Goal: Task Accomplishment & Management: Manage account settings

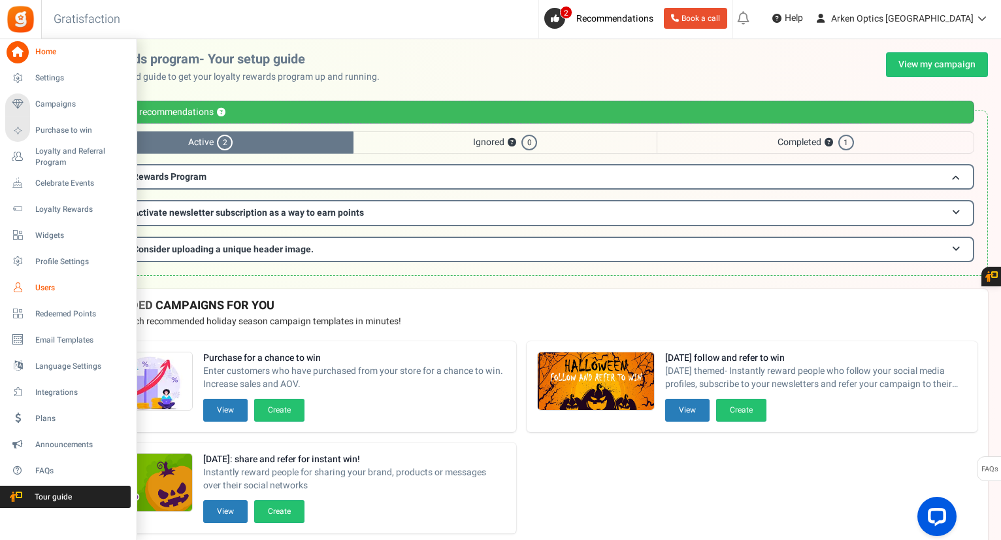
click at [58, 284] on span "Users" at bounding box center [81, 287] width 92 height 11
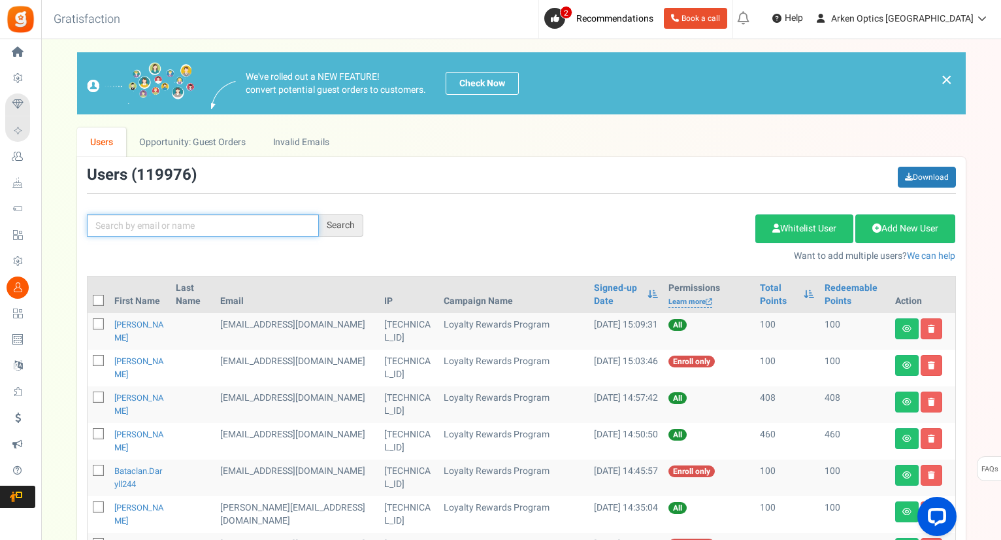
click at [158, 228] on input "text" at bounding box center [203, 225] width 232 height 22
paste input "[PERSON_NAME]"
type input "[PERSON_NAME]"
click at [350, 220] on div "Search" at bounding box center [341, 225] width 44 height 22
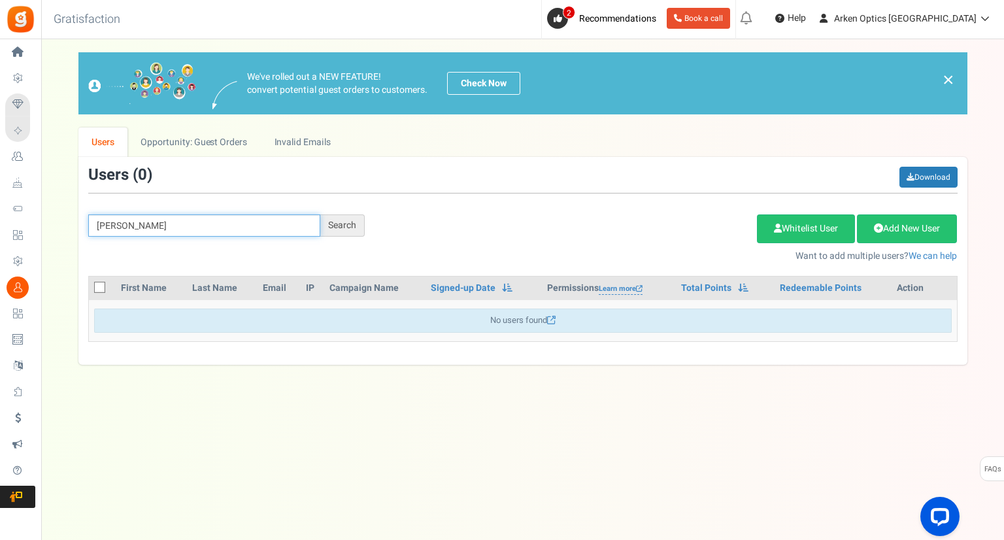
click at [178, 225] on input "[PERSON_NAME]" at bounding box center [204, 225] width 232 height 22
click at [97, 287] on icon at bounding box center [100, 288] width 8 height 8
click at [90, 287] on input "checkbox" at bounding box center [85, 288] width 8 height 8
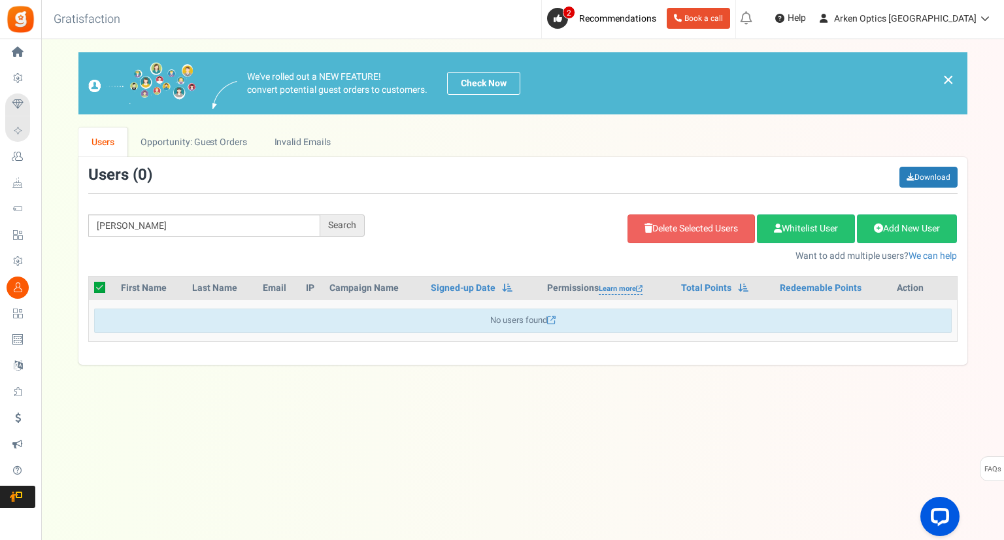
click at [95, 289] on icon at bounding box center [99, 287] width 11 height 11
click at [90, 289] on input "checkbox" at bounding box center [85, 288] width 8 height 8
checkbox input "false"
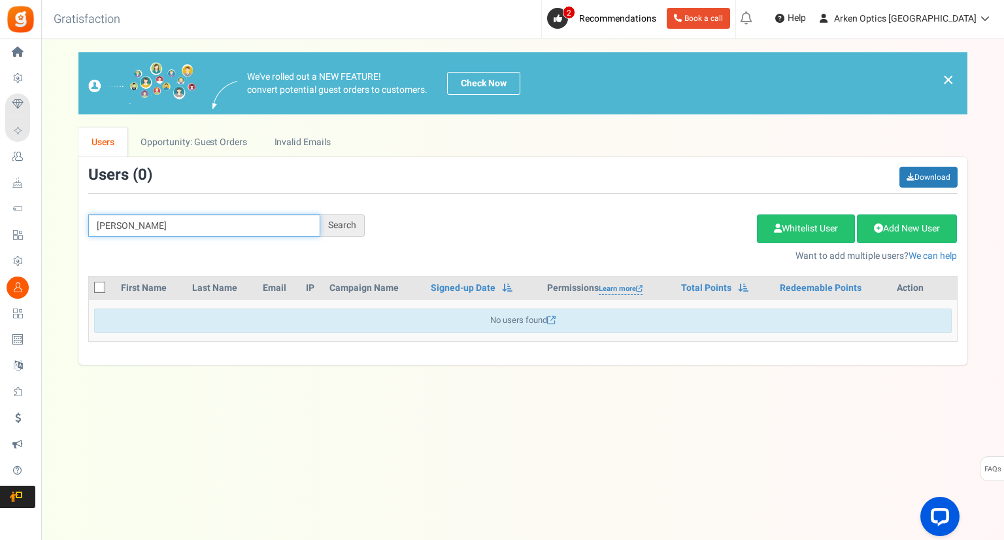
drag, startPoint x: 190, startPoint y: 224, endPoint x: 97, endPoint y: 220, distance: 93.5
click at [97, 220] on input "[PERSON_NAME]" at bounding box center [204, 225] width 232 height 22
paste input "[EMAIL_ADDRESS][PERSON_NAME][DOMAIN_NAME]"
type input "[EMAIL_ADDRESS][PERSON_NAME][DOMAIN_NAME]"
click at [361, 223] on div "Search" at bounding box center [342, 225] width 44 height 22
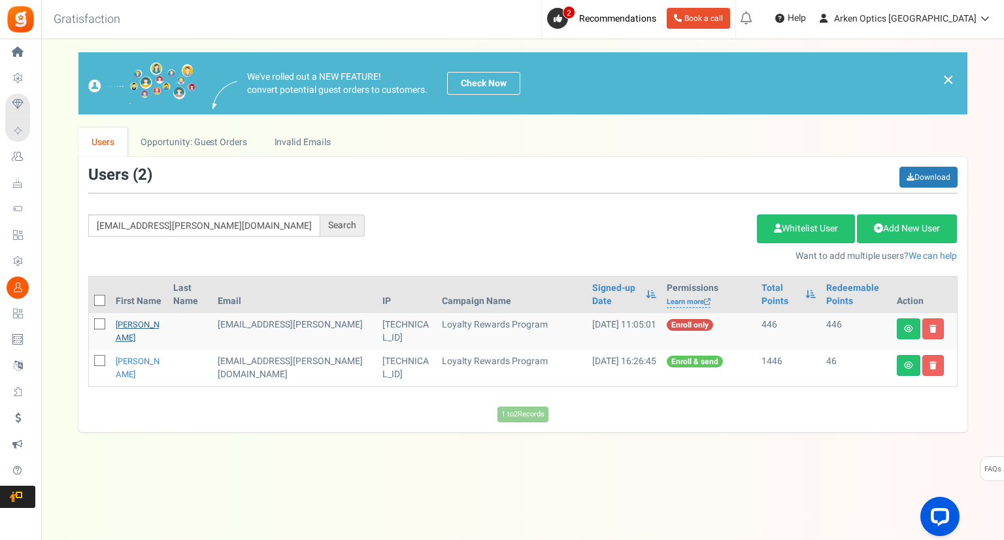
click at [139, 327] on link "[PERSON_NAME]" at bounding box center [138, 330] width 44 height 25
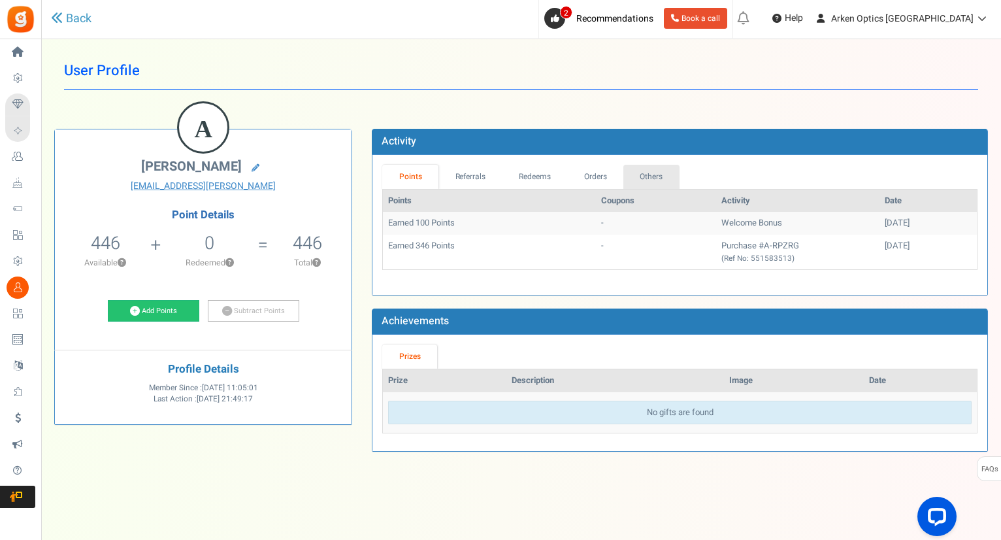
click at [646, 178] on link "Others" at bounding box center [652, 177] width 56 height 24
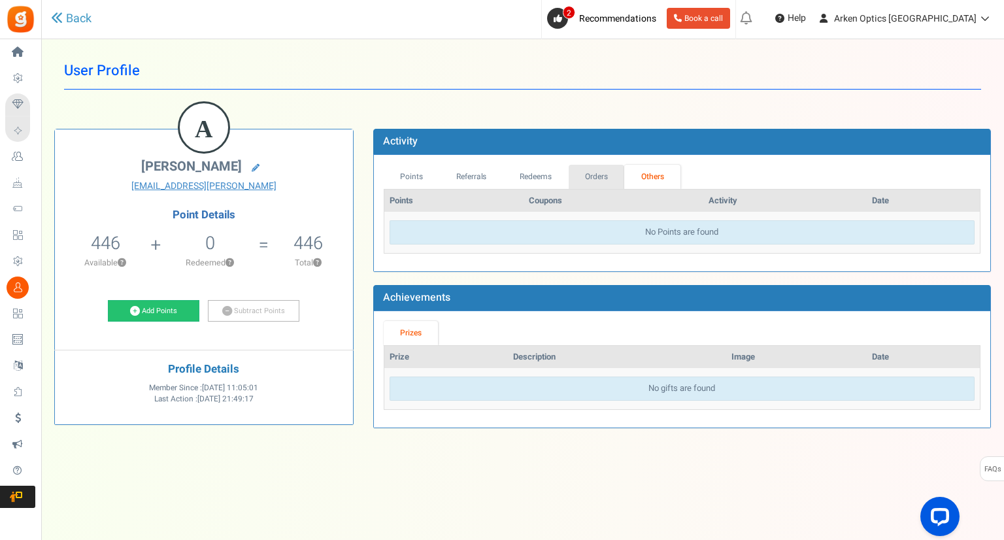
click at [605, 176] on link "Orders" at bounding box center [597, 177] width 56 height 24
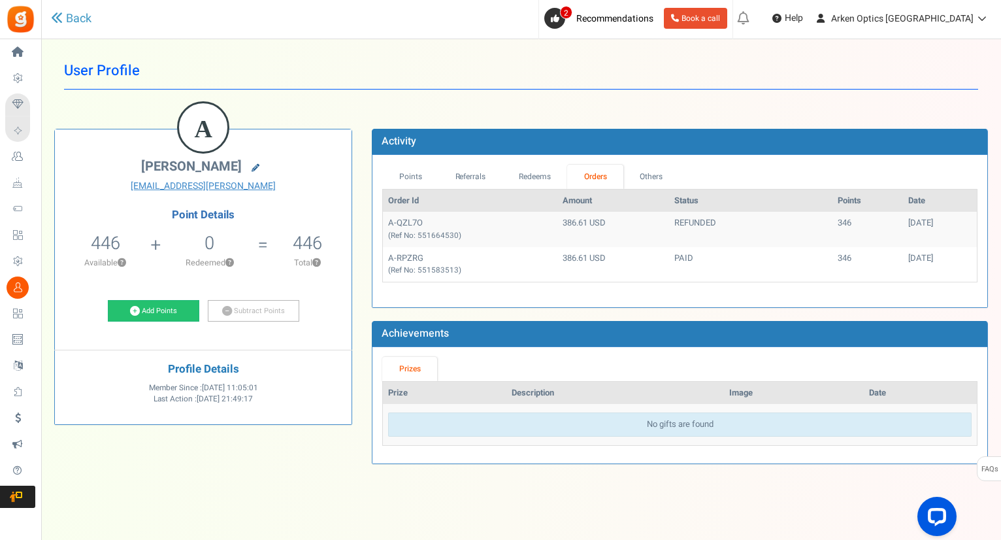
click at [257, 164] on icon at bounding box center [256, 168] width 8 height 8
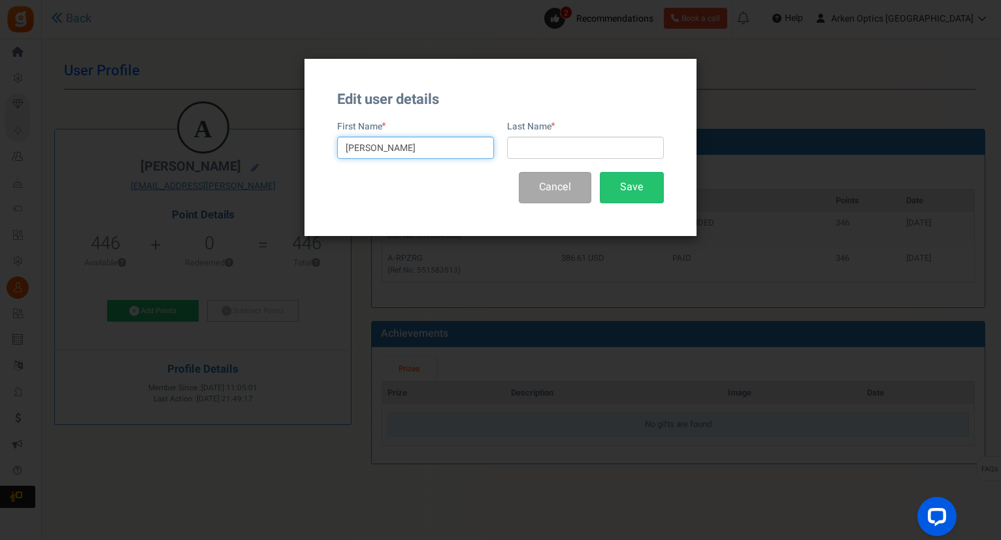
drag, startPoint x: 442, startPoint y: 149, endPoint x: 390, endPoint y: 142, distance: 52.8
click at [390, 142] on input "[PERSON_NAME]" at bounding box center [415, 148] width 157 height 22
type input "[PERSON_NAME]"
click at [549, 143] on input "text" at bounding box center [585, 148] width 157 height 22
paste input "[PERSON_NAME]"
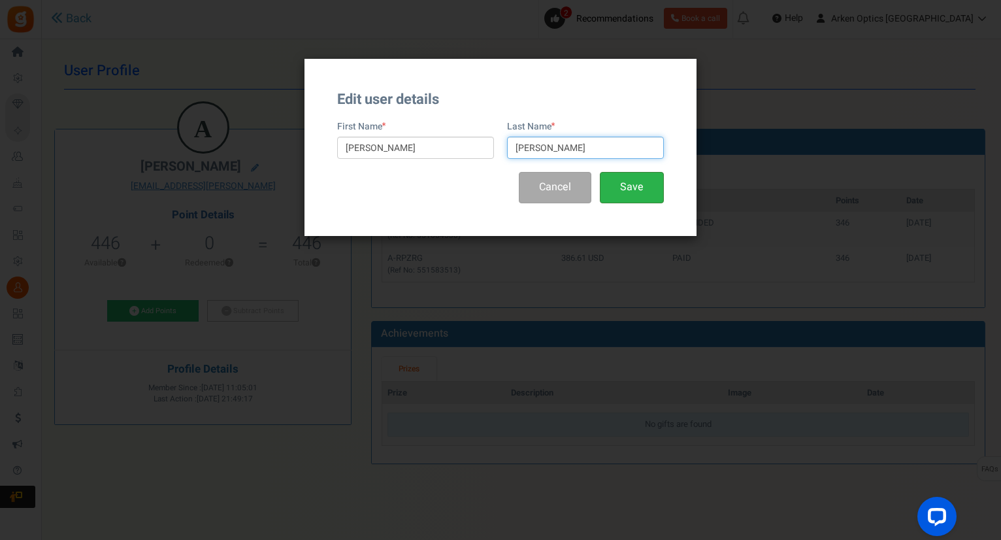
type input "[PERSON_NAME]"
click at [633, 189] on button "Save" at bounding box center [632, 187] width 64 height 31
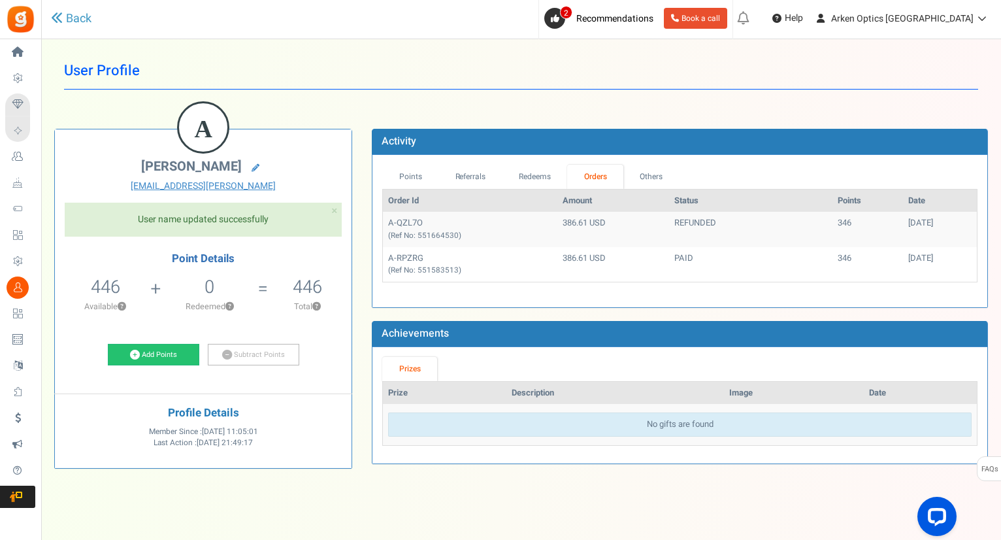
scroll to position [19, 0]
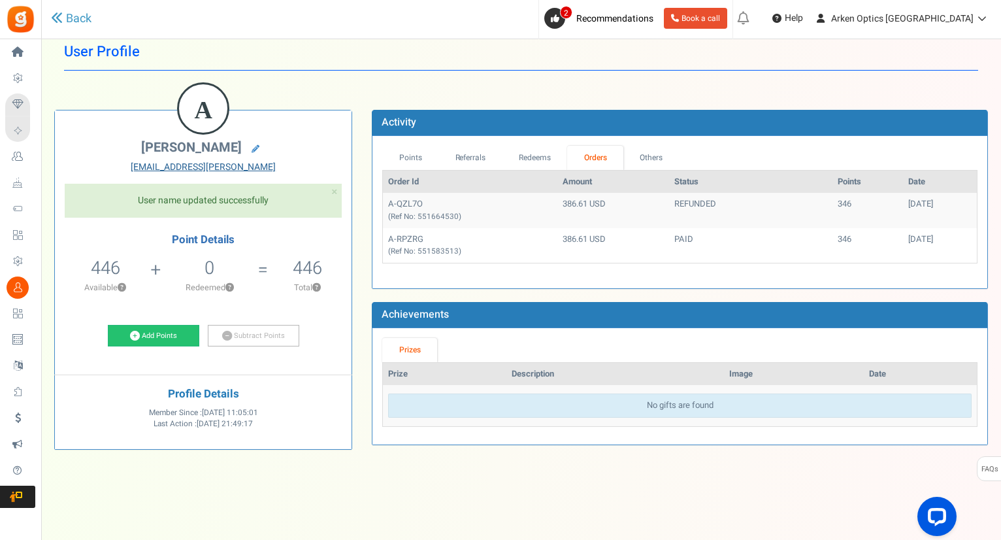
click at [224, 165] on link "[EMAIL_ADDRESS][PERSON_NAME]" at bounding box center [203, 167] width 277 height 13
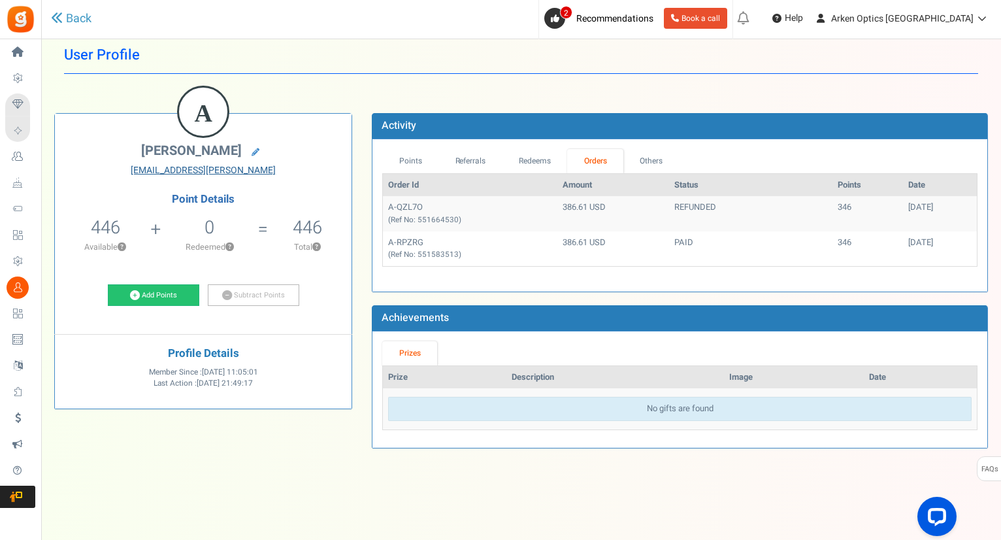
scroll to position [14, 0]
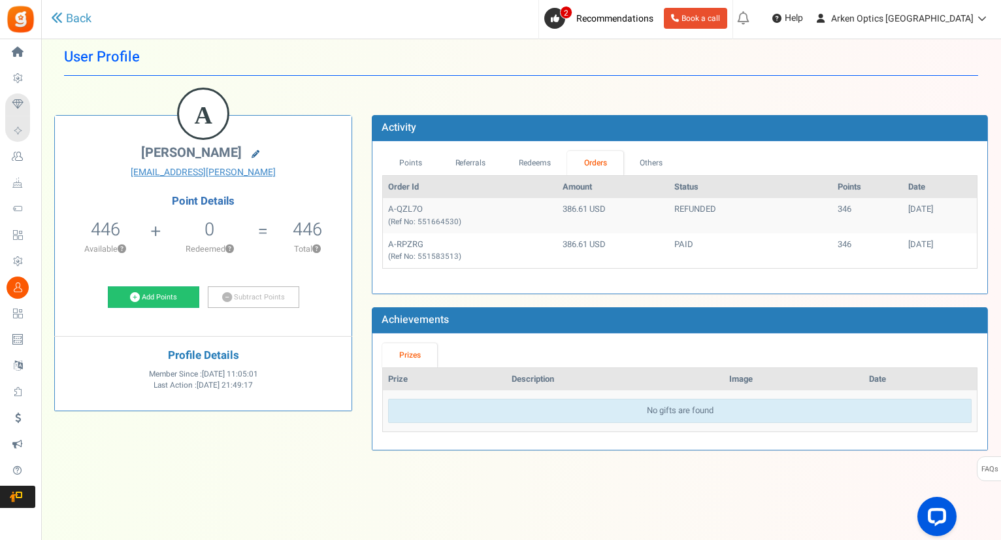
click at [259, 150] on icon at bounding box center [256, 154] width 8 height 8
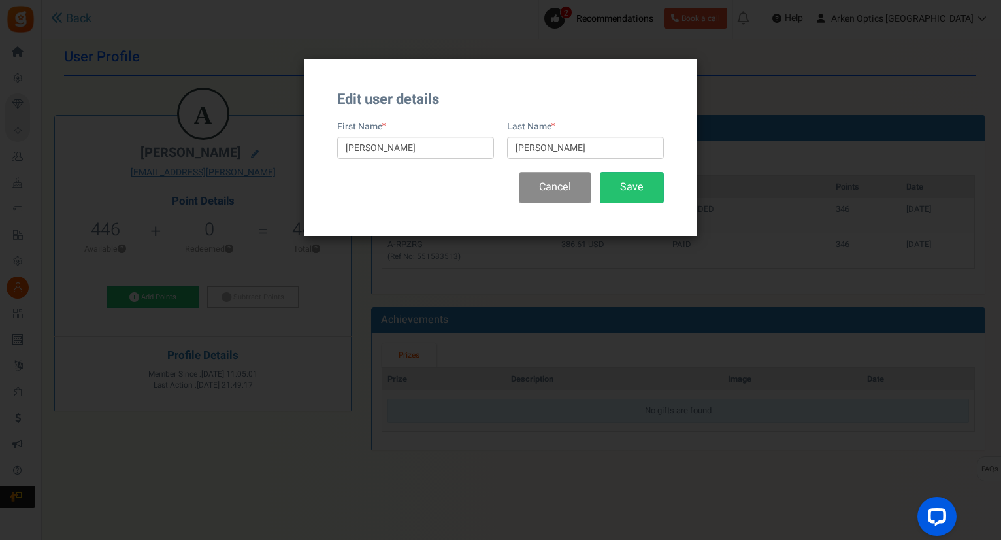
click at [552, 185] on button "Cancel" at bounding box center [555, 187] width 73 height 31
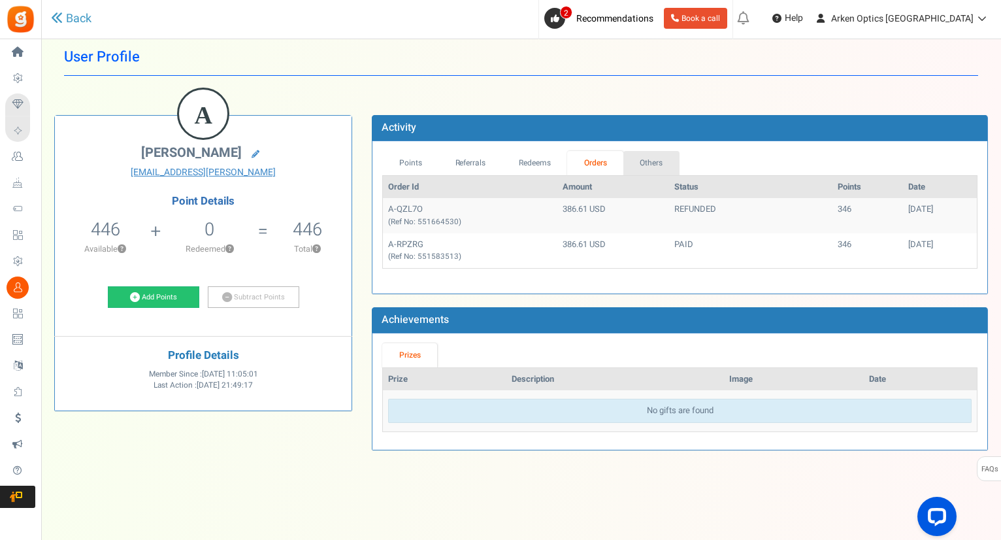
click at [666, 161] on link "Others" at bounding box center [652, 163] width 56 height 24
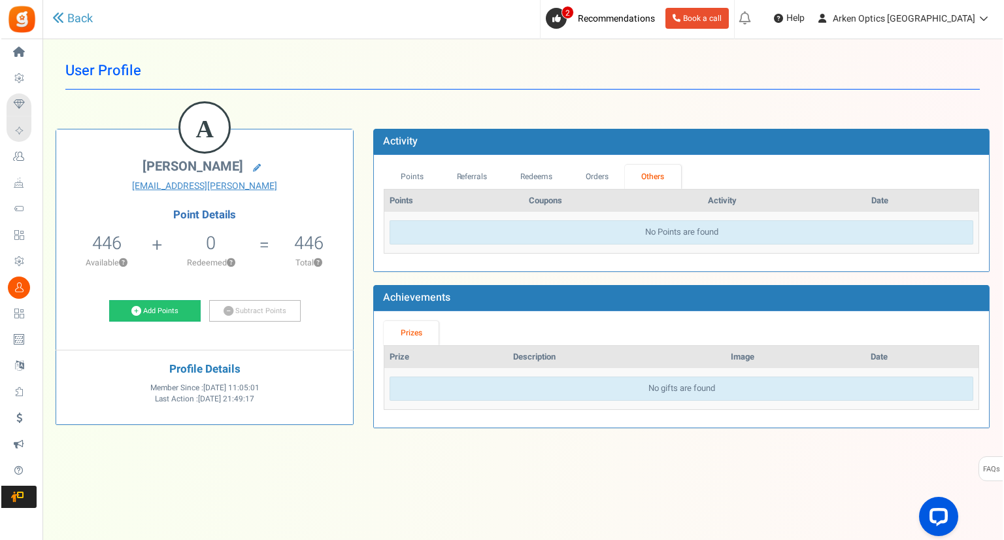
scroll to position [0, 0]
drag, startPoint x: 219, startPoint y: 183, endPoint x: 156, endPoint y: 267, distance: 105.1
click at [156, 268] on li "446 446 Redeemable 0 Exclusion Available ?" at bounding box center [105, 254] width 101 height 54
click at [411, 178] on link "Points" at bounding box center [412, 177] width 56 height 24
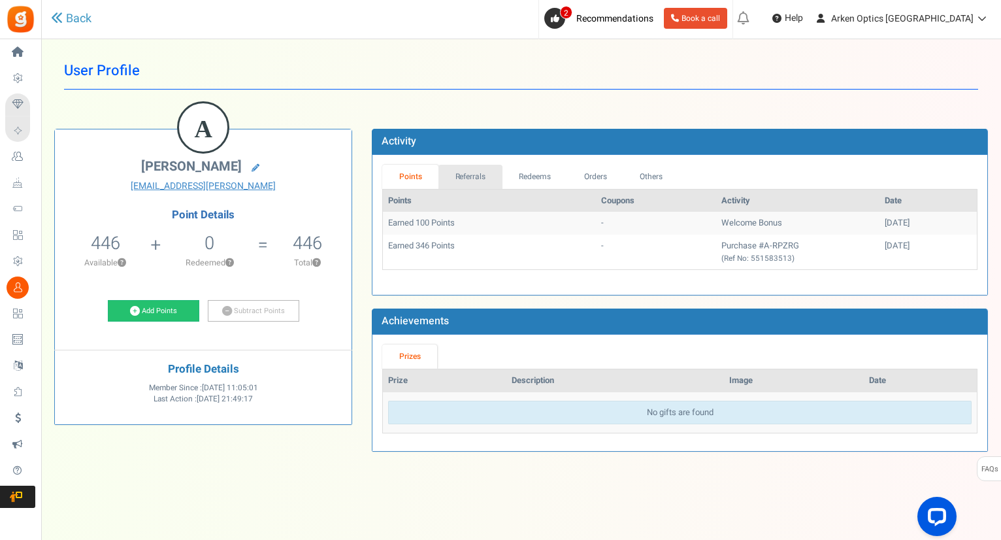
click at [465, 175] on link "Referrals" at bounding box center [471, 177] width 64 height 24
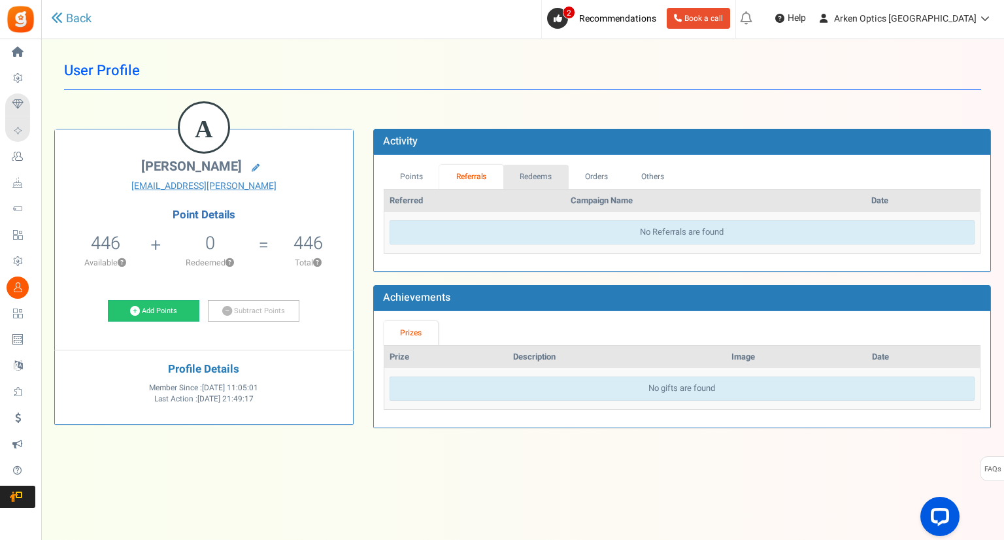
click at [542, 173] on link "Redeems" at bounding box center [535, 177] width 65 height 24
click at [607, 178] on link "Orders" at bounding box center [596, 177] width 56 height 24
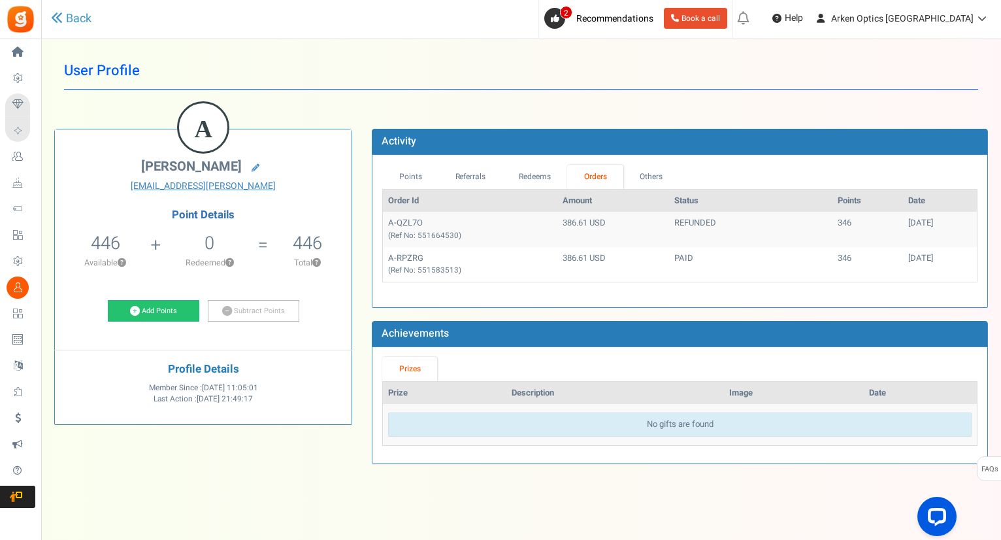
drag, startPoint x: 607, startPoint y: 178, endPoint x: 557, endPoint y: 290, distance: 122.0
click at [557, 290] on div "Loading..." at bounding box center [680, 293] width 615 height 7
click at [71, 19] on link "Back" at bounding box center [71, 18] width 41 height 17
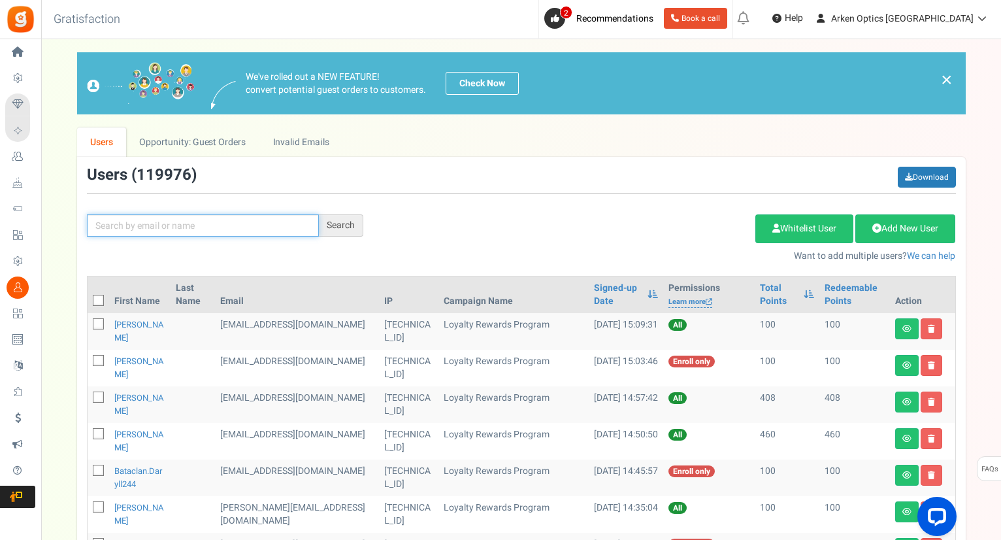
click at [183, 225] on input "text" at bounding box center [203, 225] width 232 height 22
paste input "[EMAIL_ADDRESS][PERSON_NAME][DOMAIN_NAME]"
type input "[EMAIL_ADDRESS][PERSON_NAME][DOMAIN_NAME]"
click at [349, 228] on div "Search" at bounding box center [341, 225] width 44 height 22
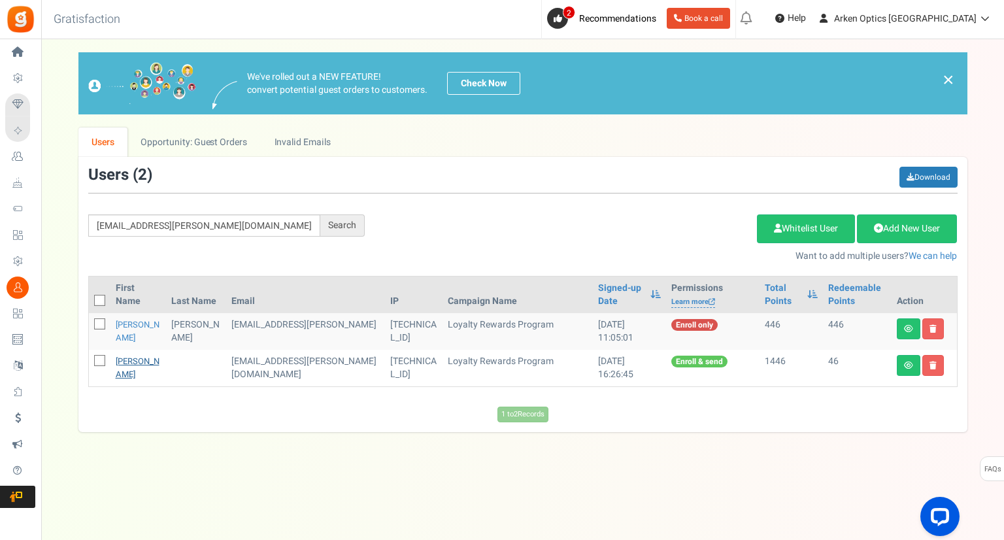
click at [125, 373] on link "[PERSON_NAME]" at bounding box center [138, 367] width 44 height 25
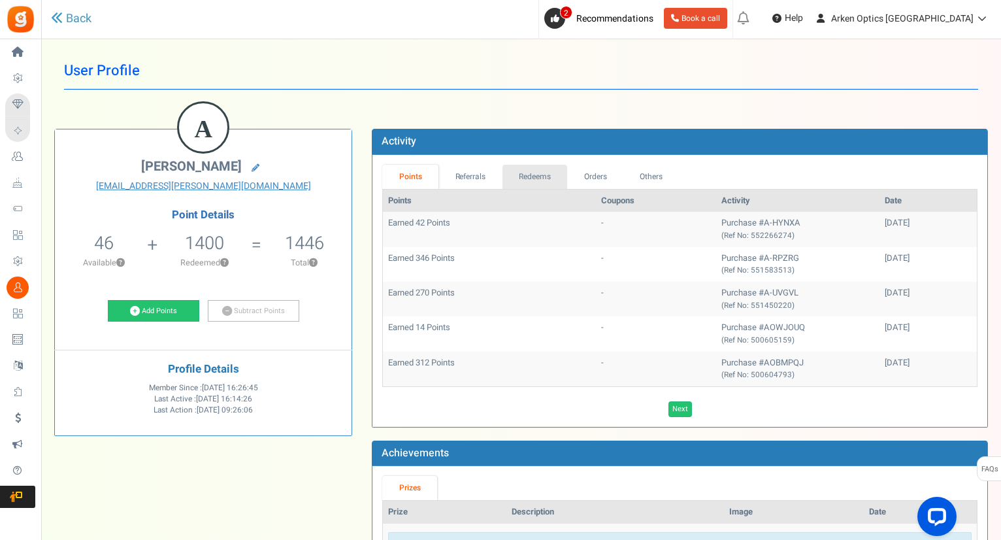
click at [552, 176] on link "Redeems" at bounding box center [535, 177] width 65 height 24
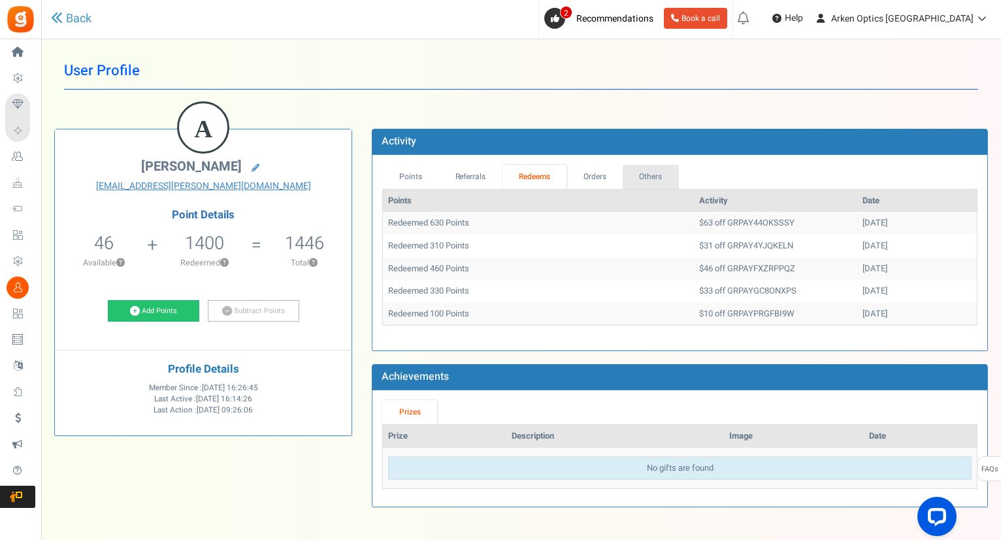
click at [651, 173] on link "Others" at bounding box center [651, 177] width 56 height 24
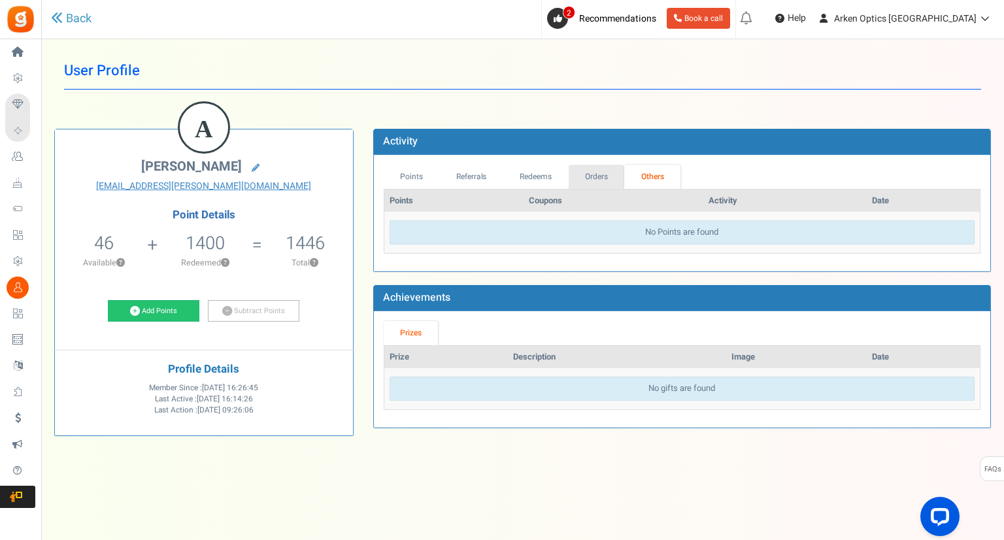
click at [608, 177] on link "Orders" at bounding box center [597, 177] width 56 height 24
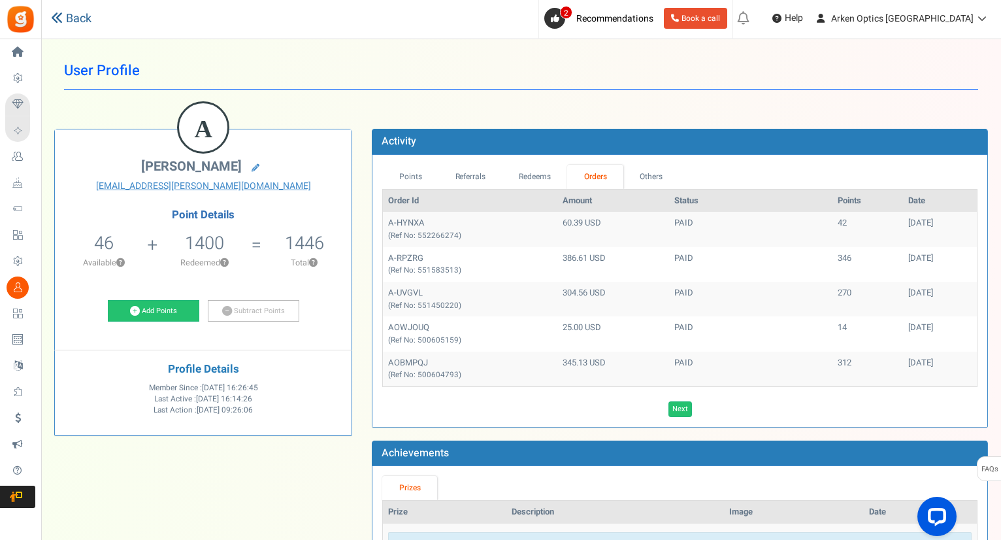
click at [73, 18] on link "Back" at bounding box center [71, 18] width 41 height 17
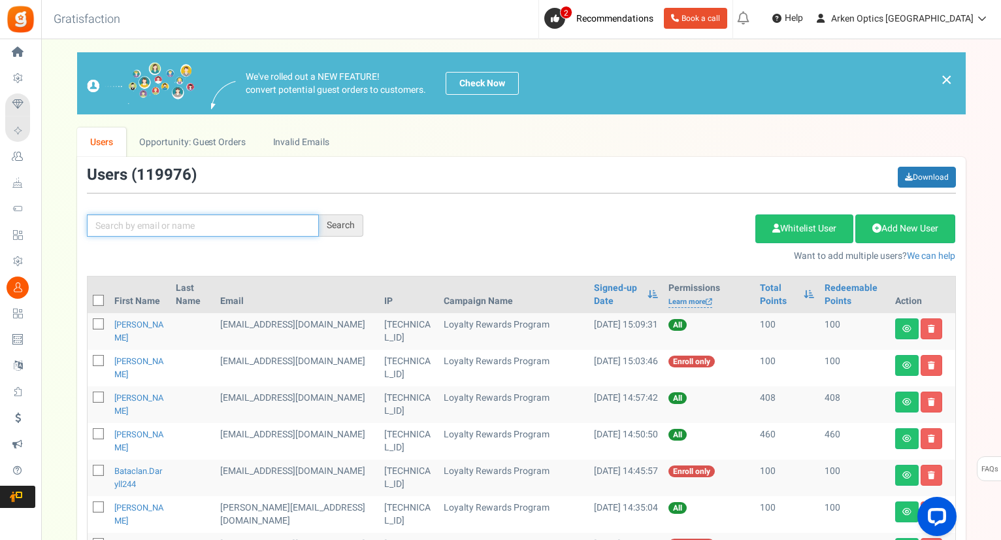
click at [227, 229] on input "text" at bounding box center [203, 225] width 232 height 22
paste input "[EMAIL_ADDRESS][PERSON_NAME][DOMAIN_NAME]"
type input "[EMAIL_ADDRESS][PERSON_NAME][DOMAIN_NAME]"
click at [329, 225] on div "Search" at bounding box center [341, 225] width 44 height 22
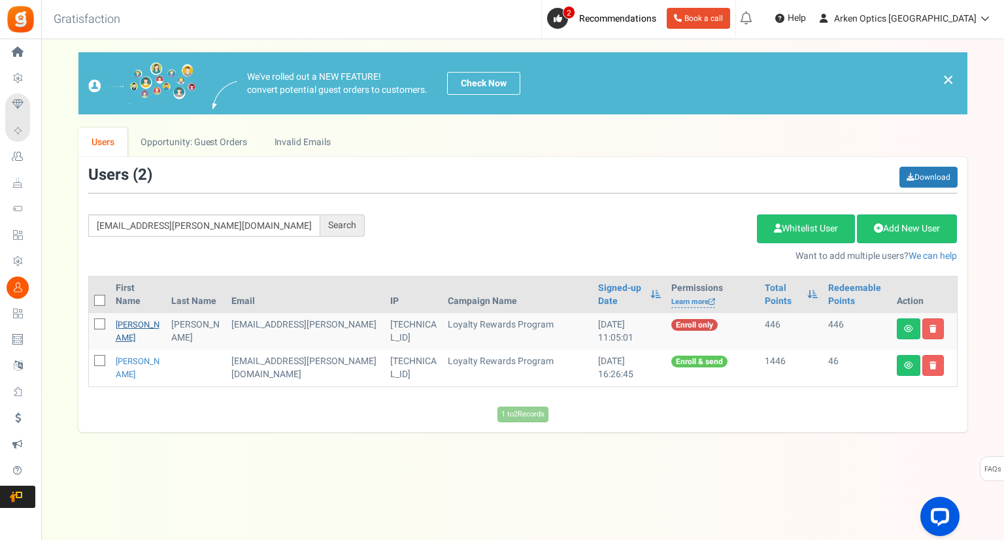
click at [133, 327] on link "[PERSON_NAME]" at bounding box center [138, 330] width 44 height 25
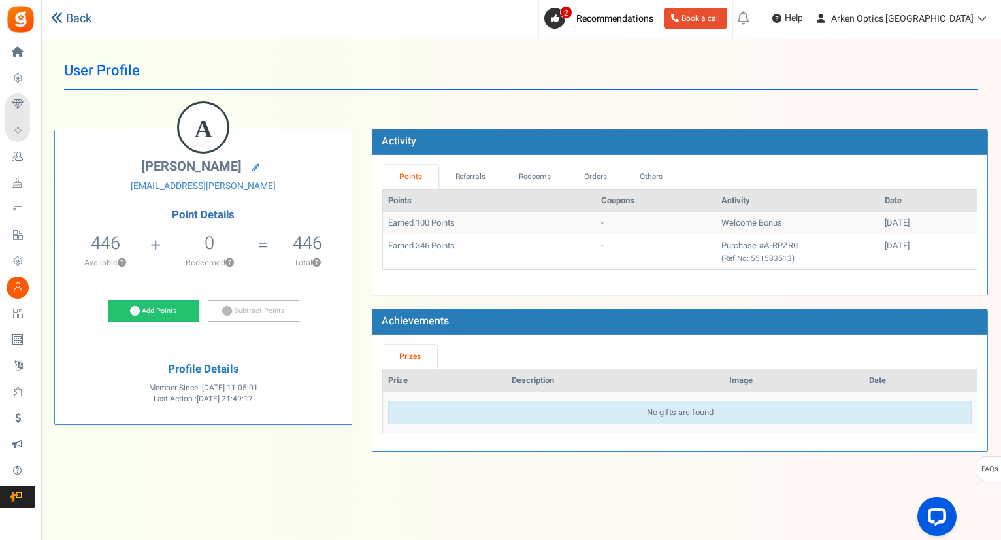
click at [69, 21] on link "Back" at bounding box center [71, 18] width 41 height 17
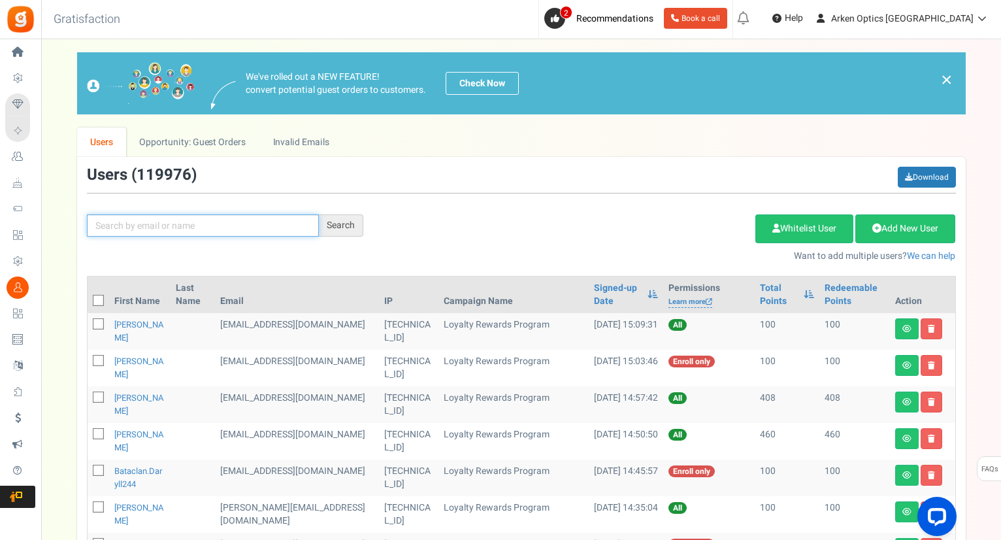
click at [164, 223] on input "text" at bounding box center [203, 225] width 232 height 22
paste input "[EMAIL_ADDRESS][PERSON_NAME][DOMAIN_NAME]"
type input "[EMAIL_ADDRESS][PERSON_NAME][DOMAIN_NAME]"
click at [351, 228] on div "Search" at bounding box center [341, 225] width 44 height 22
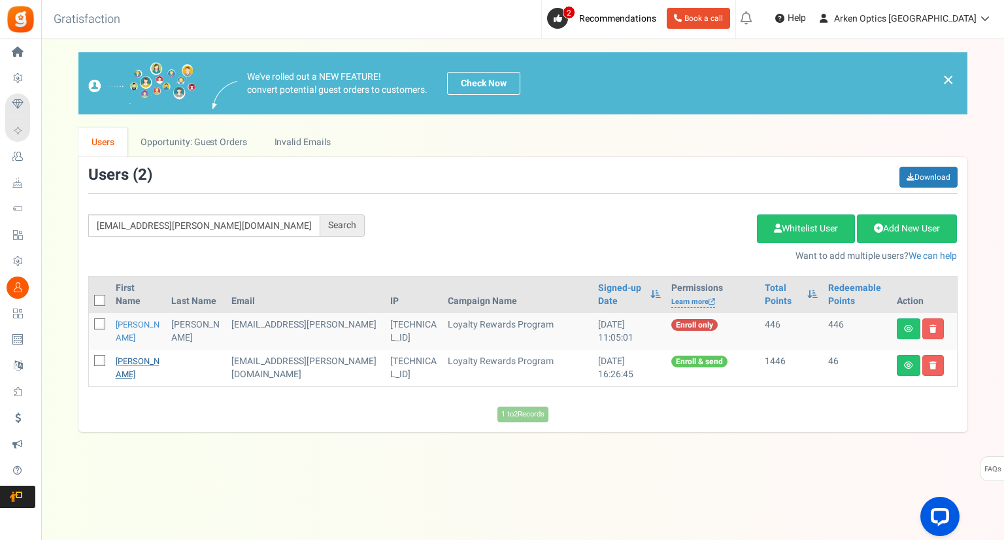
click at [123, 362] on link "[PERSON_NAME]" at bounding box center [138, 367] width 44 height 25
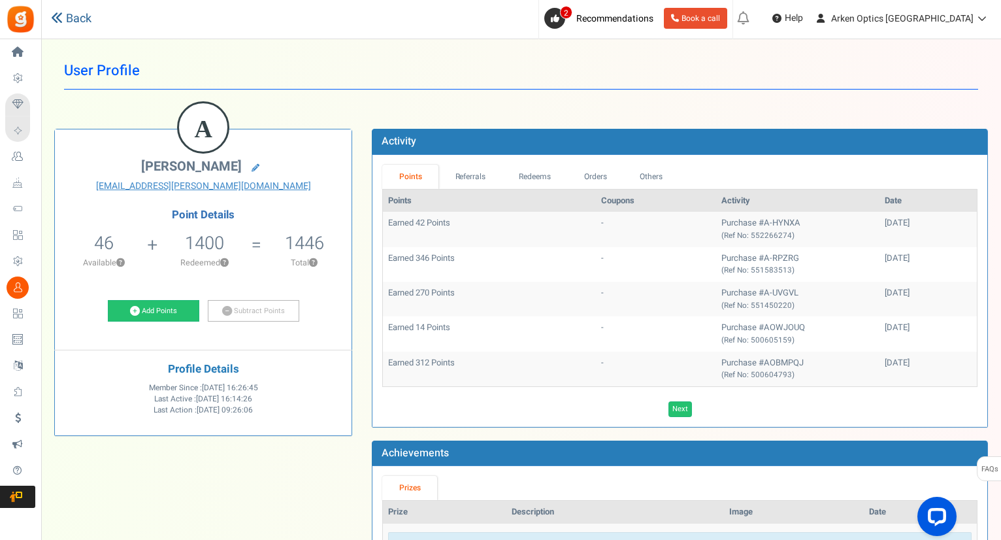
click at [78, 16] on link "Back" at bounding box center [71, 18] width 41 height 17
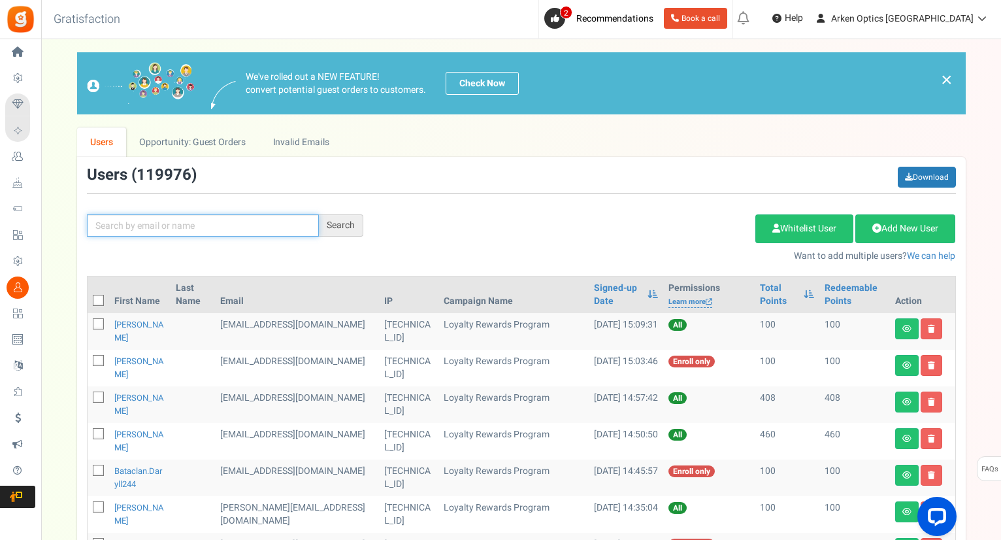
click at [195, 229] on input "text" at bounding box center [203, 225] width 232 height 22
paste input "[EMAIL_ADDRESS][PERSON_NAME][DOMAIN_NAME]"
type input "[EMAIL_ADDRESS][PERSON_NAME][DOMAIN_NAME]"
click at [350, 225] on div "Search" at bounding box center [341, 225] width 44 height 22
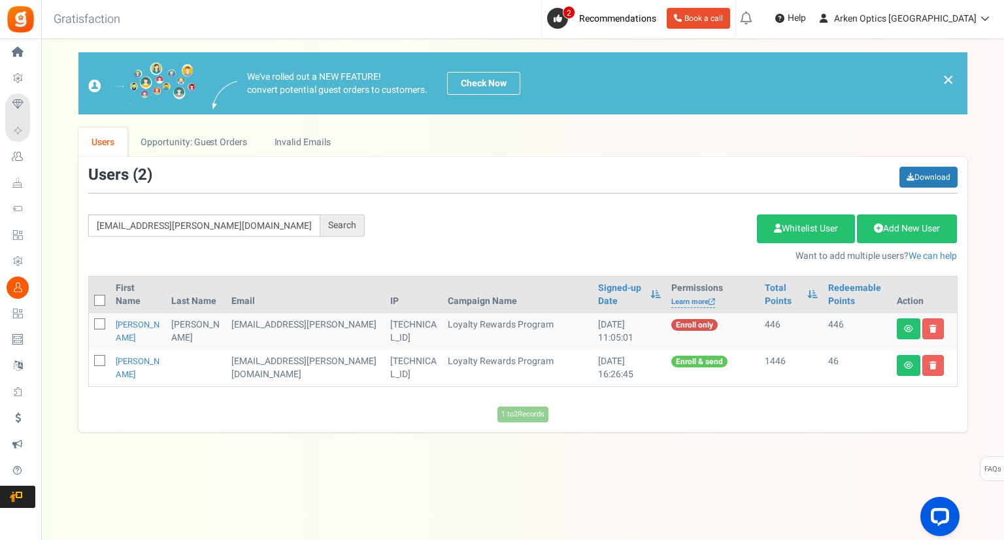
click at [97, 322] on icon at bounding box center [100, 324] width 8 height 8
click at [90, 322] on input "checkbox" at bounding box center [85, 325] width 8 height 8
checkbox input "true"
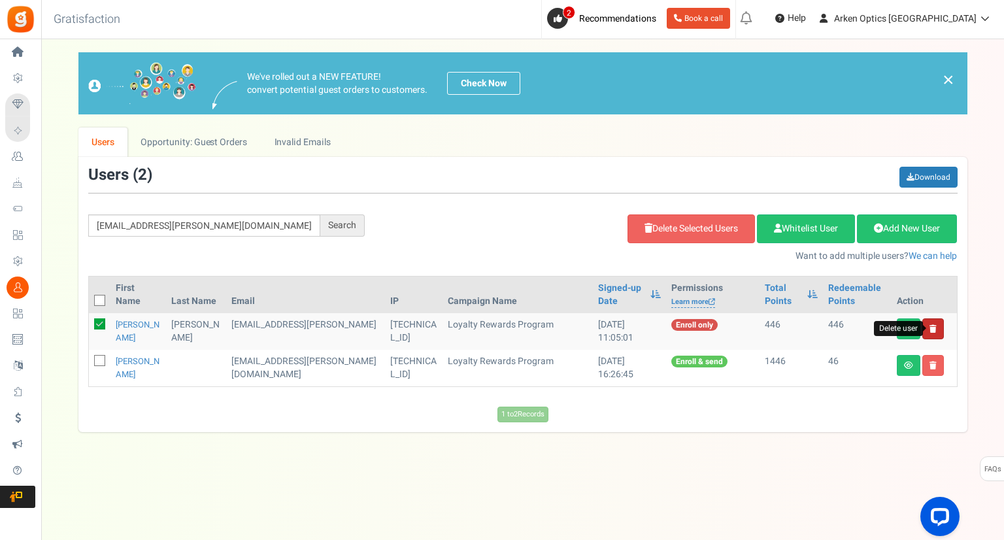
click at [932, 325] on icon at bounding box center [932, 329] width 7 height 8
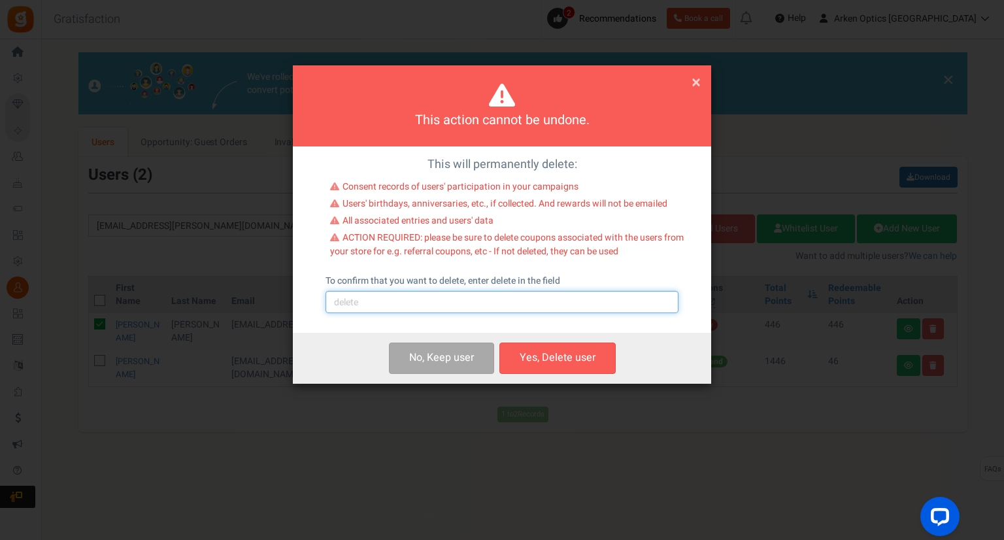
click at [365, 304] on input "text" at bounding box center [501, 302] width 353 height 22
type input "Delete duplicate with incorrect email - AK"
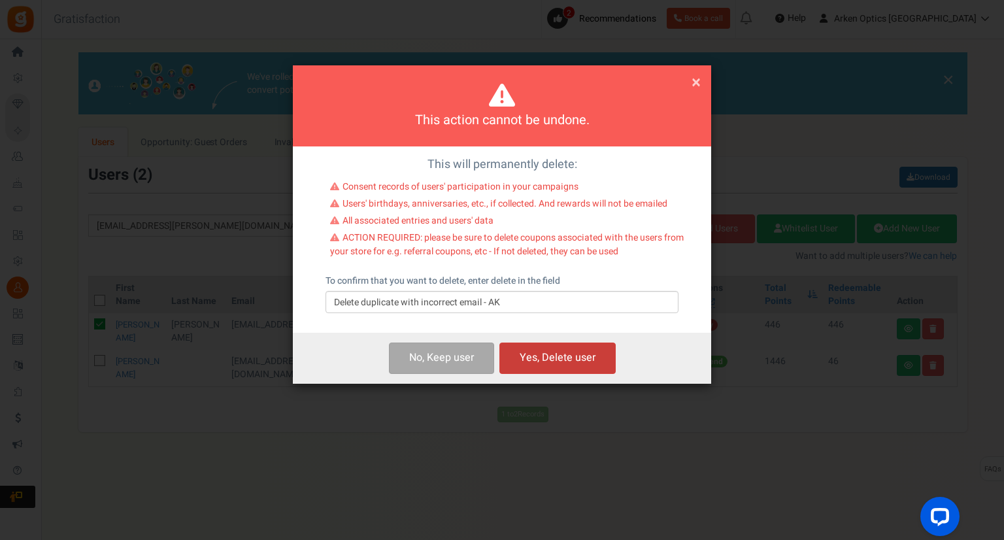
click at [559, 365] on button "Yes, Delete user" at bounding box center [557, 357] width 116 height 31
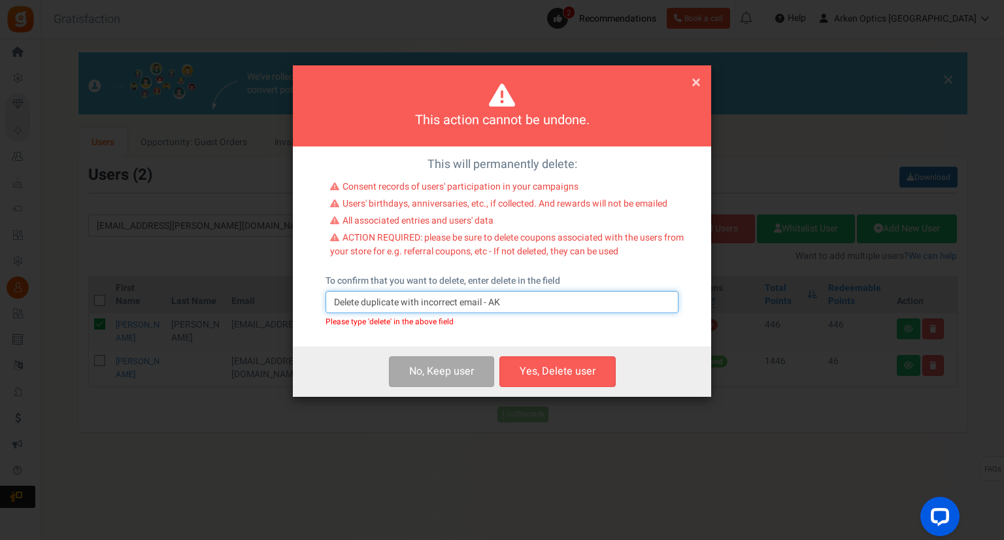
drag, startPoint x: 508, startPoint y: 301, endPoint x: 355, endPoint y: 292, distance: 153.9
click at [319, 288] on div "This will permanently delete: Consent records of users' participation in your c…" at bounding box center [502, 246] width 418 height 200
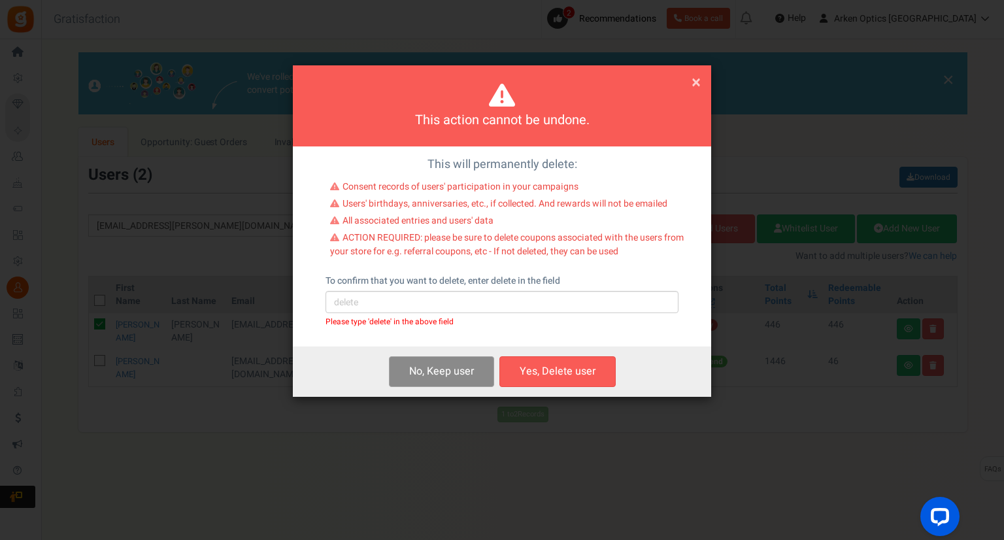
click at [414, 376] on button "No, Keep user s" at bounding box center [441, 371] width 105 height 31
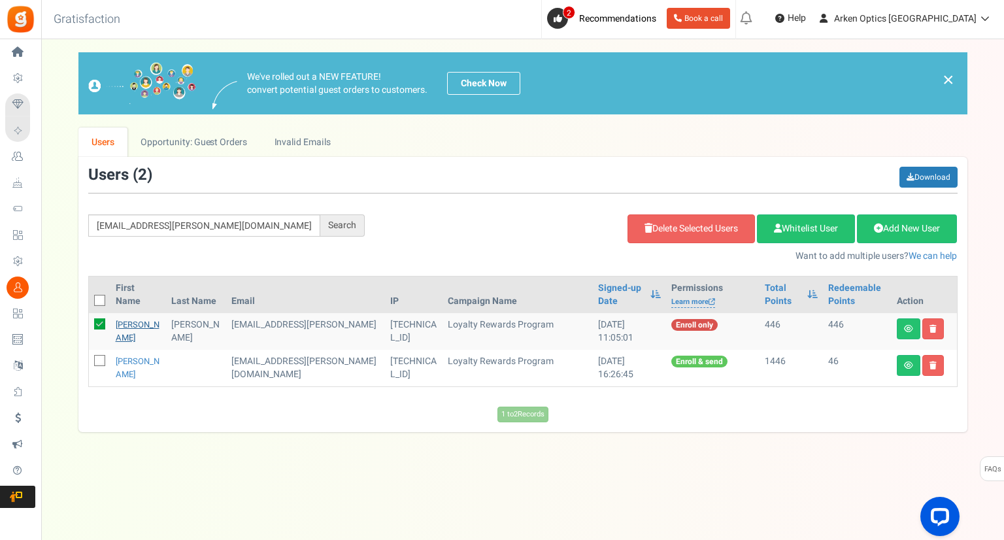
click at [124, 325] on link "[PERSON_NAME]" at bounding box center [138, 330] width 44 height 25
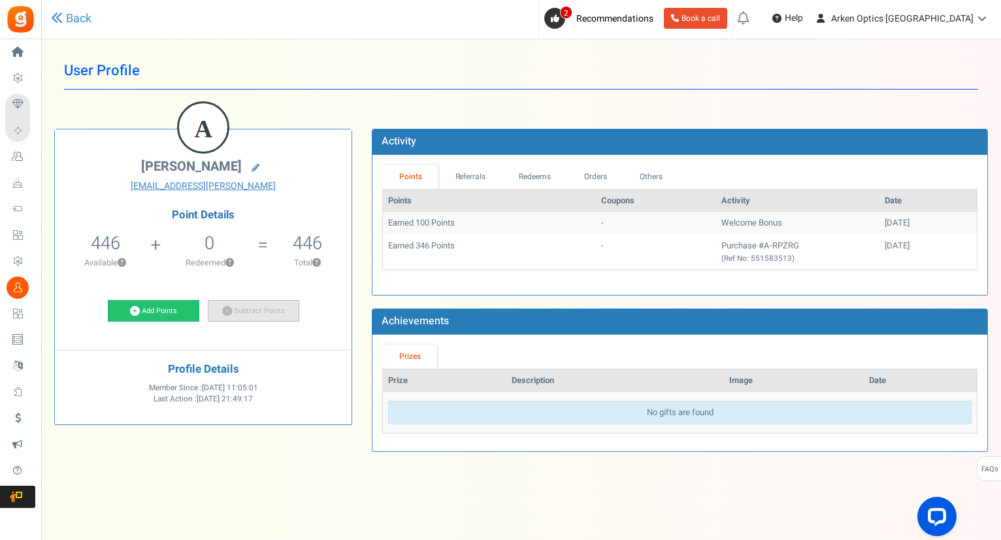
click at [252, 311] on link "Subtract Points" at bounding box center [254, 311] width 92 height 22
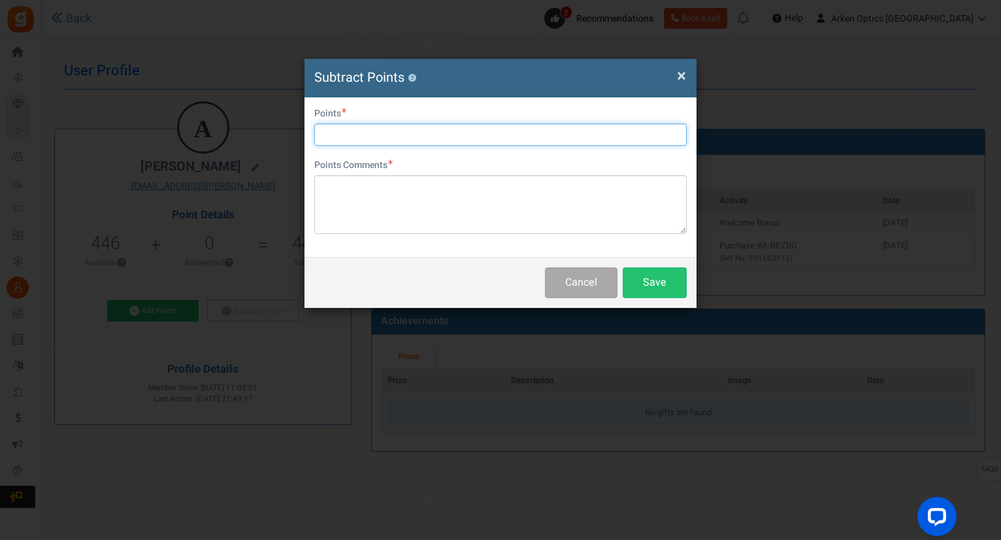
click at [353, 129] on input "text" at bounding box center [500, 135] width 373 height 22
type input "446"
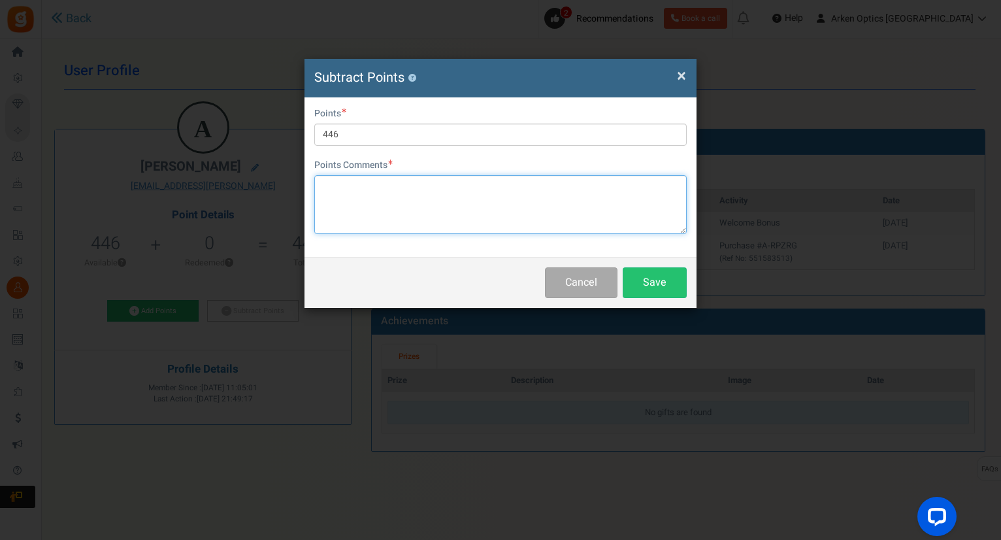
click at [410, 193] on textarea at bounding box center [500, 204] width 373 height 59
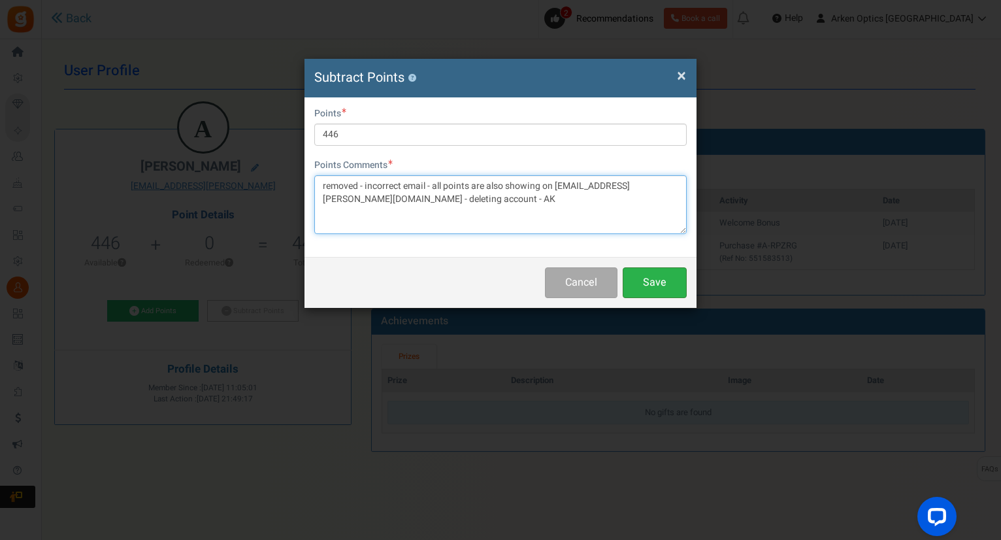
type textarea "removed - incorrect email - all points are also showing on [EMAIL_ADDRESS][PERS…"
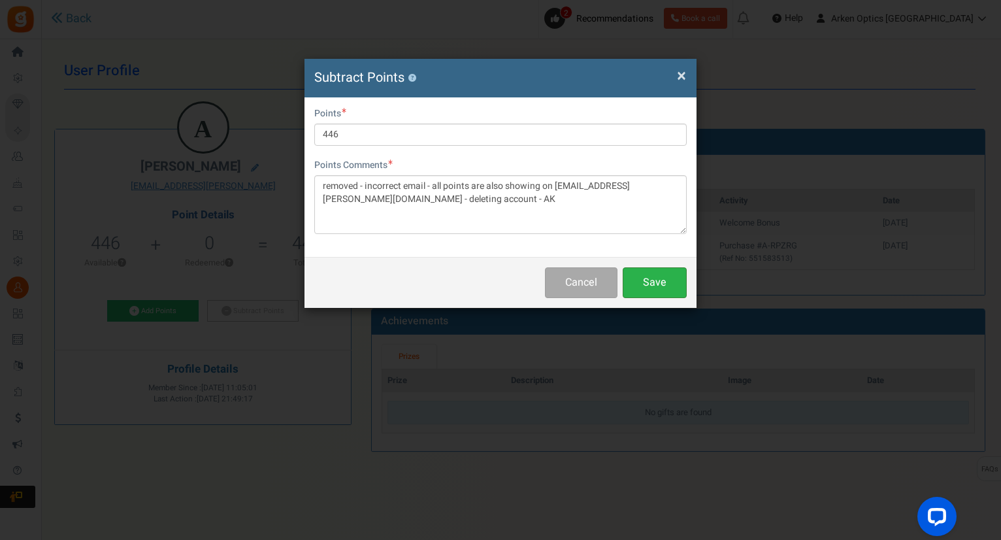
click at [652, 273] on button "Save" at bounding box center [655, 282] width 64 height 31
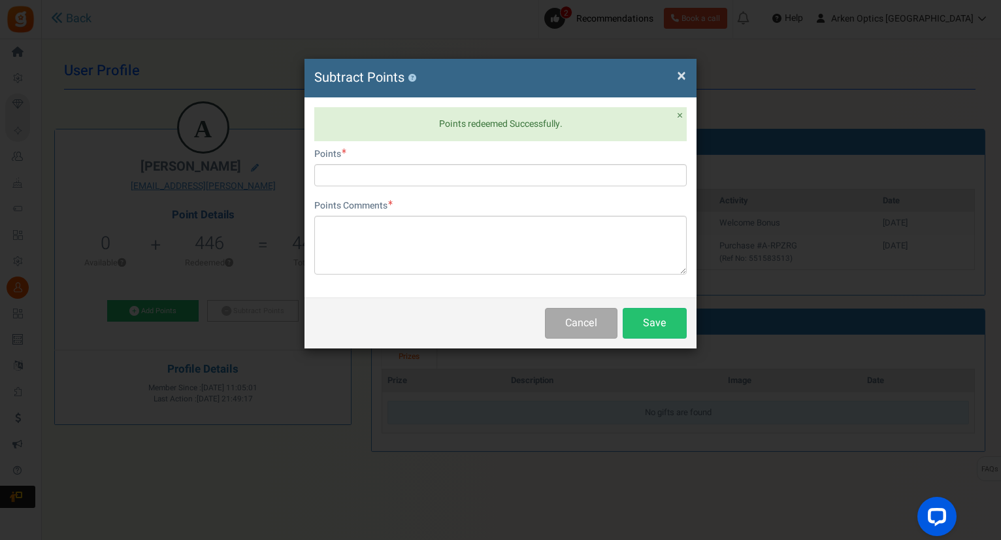
click at [680, 71] on span "×" at bounding box center [681, 75] width 9 height 25
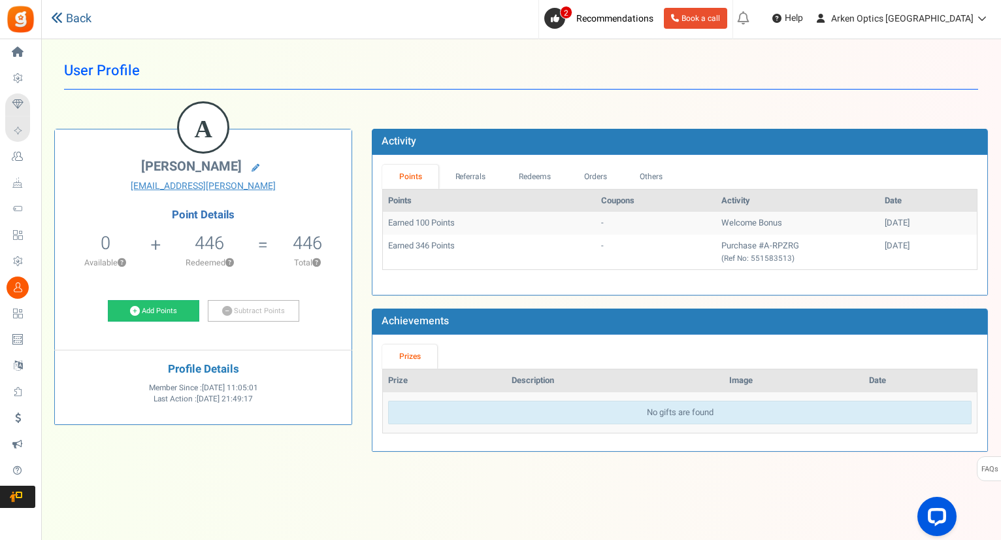
click at [78, 14] on link "Back" at bounding box center [71, 18] width 41 height 17
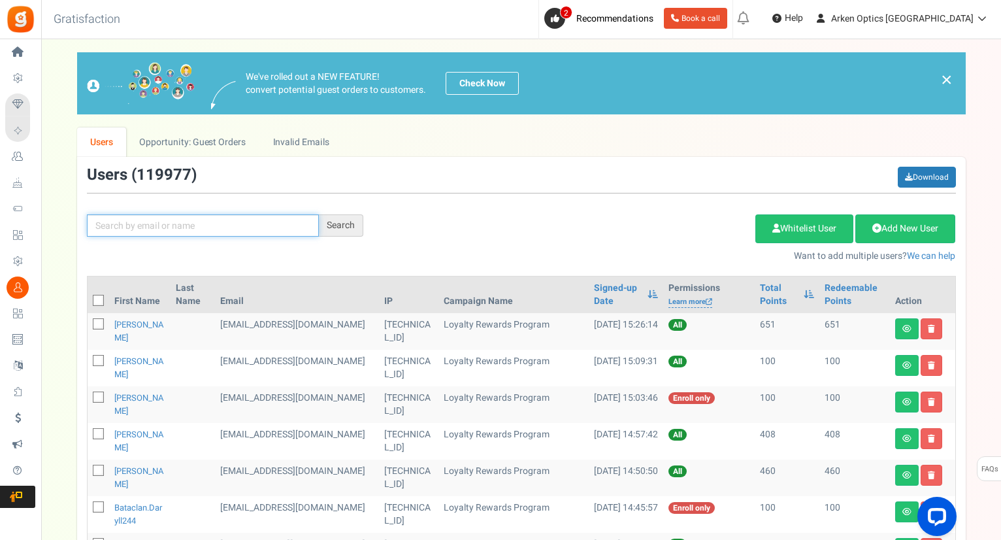
click at [183, 224] on input "text" at bounding box center [203, 225] width 232 height 22
paste input "[EMAIL_ADDRESS][PERSON_NAME][DOMAIN_NAME]"
type input "[EMAIL_ADDRESS][PERSON_NAME][DOMAIN_NAME]"
click at [346, 227] on div "Search" at bounding box center [341, 225] width 44 height 22
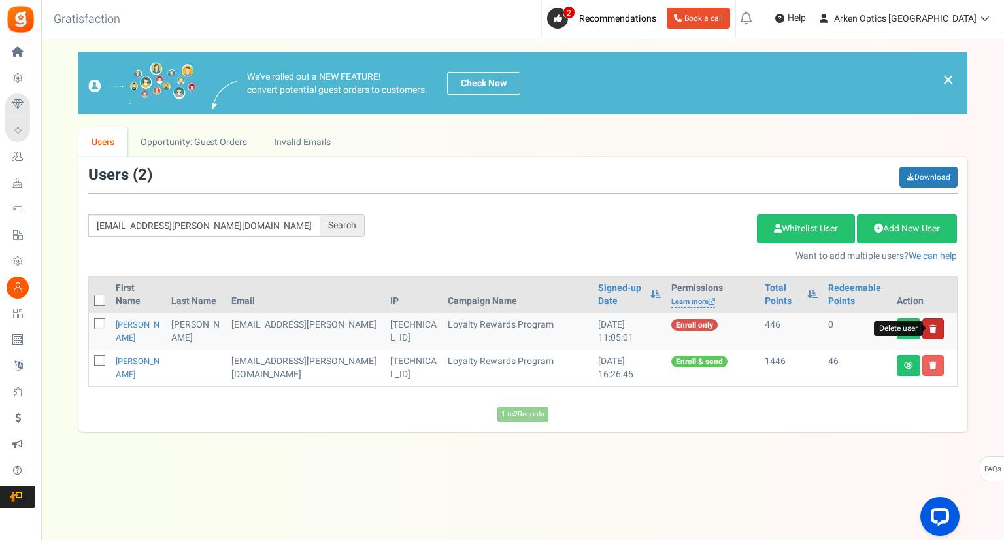
click at [935, 328] on icon at bounding box center [932, 329] width 7 height 8
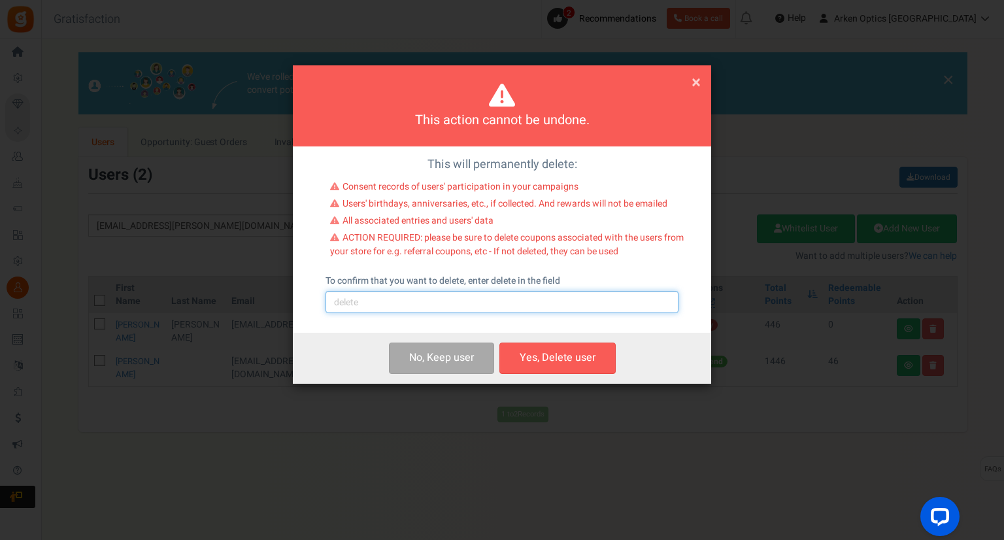
click at [425, 301] on input "text" at bounding box center [501, 302] width 353 height 22
type input "delete"
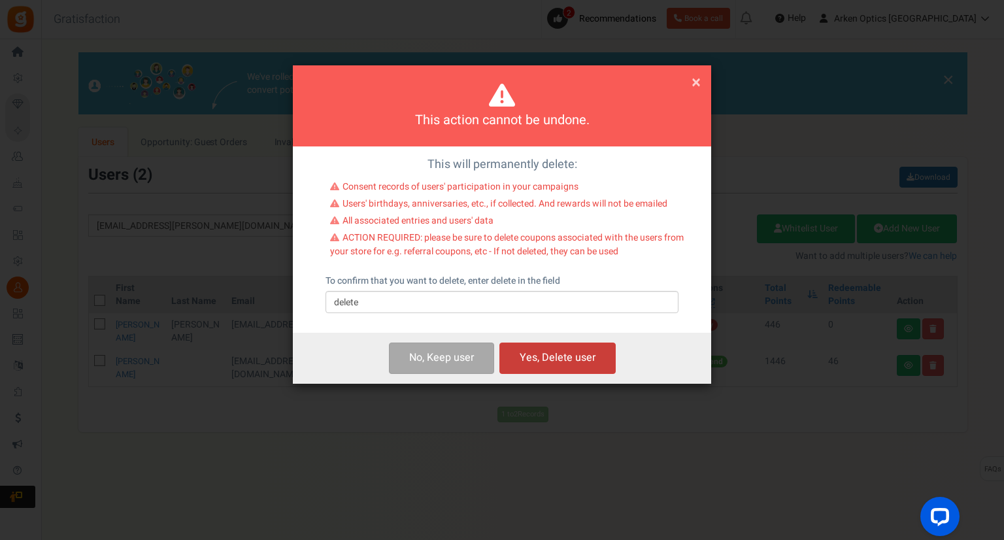
click at [580, 363] on button "Yes, Delete user" at bounding box center [557, 357] width 116 height 31
